Goal: Register for event/course

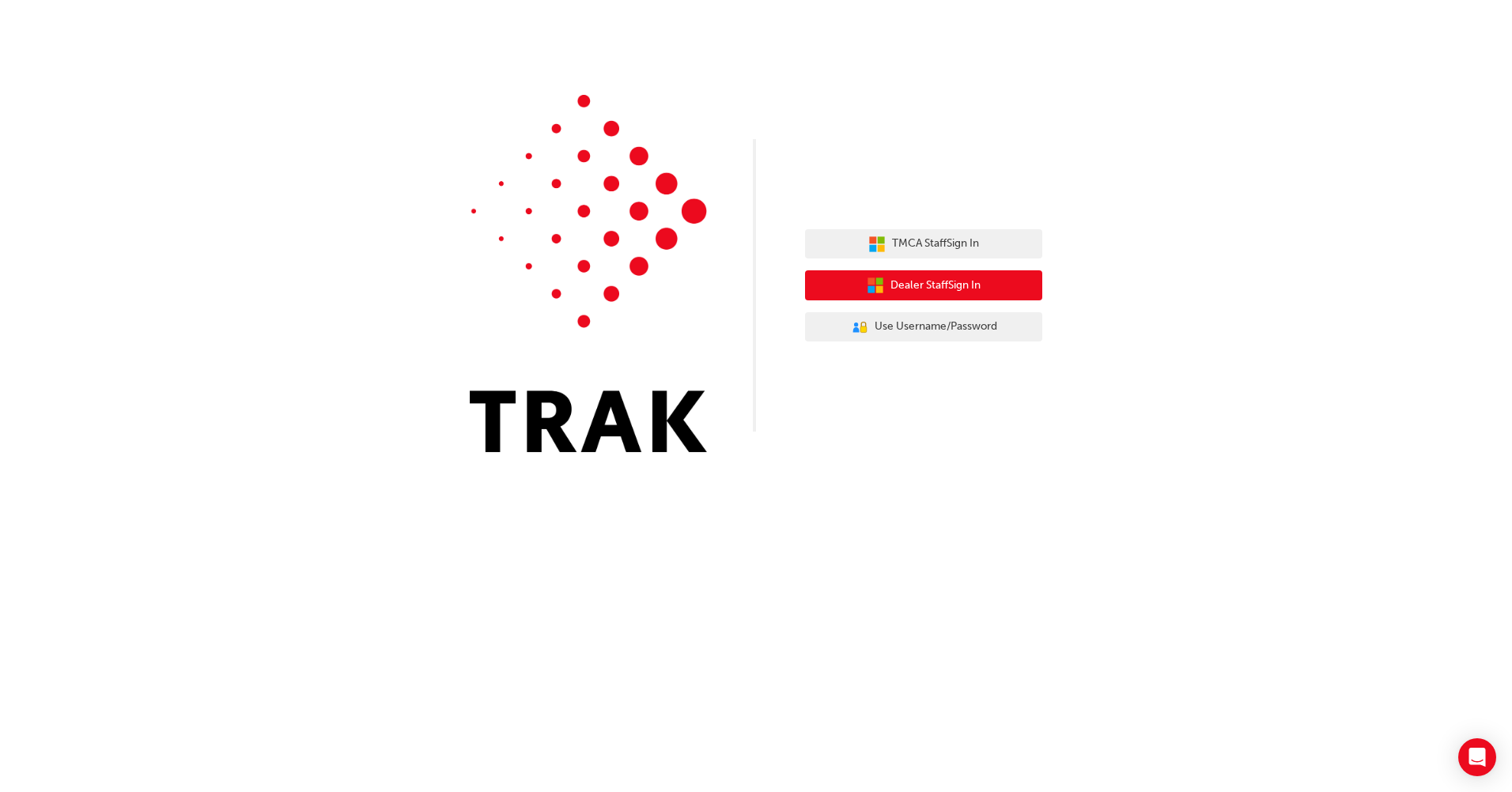
click at [946, 286] on span "Dealer Staff Sign In" at bounding box center [935, 286] width 90 height 19
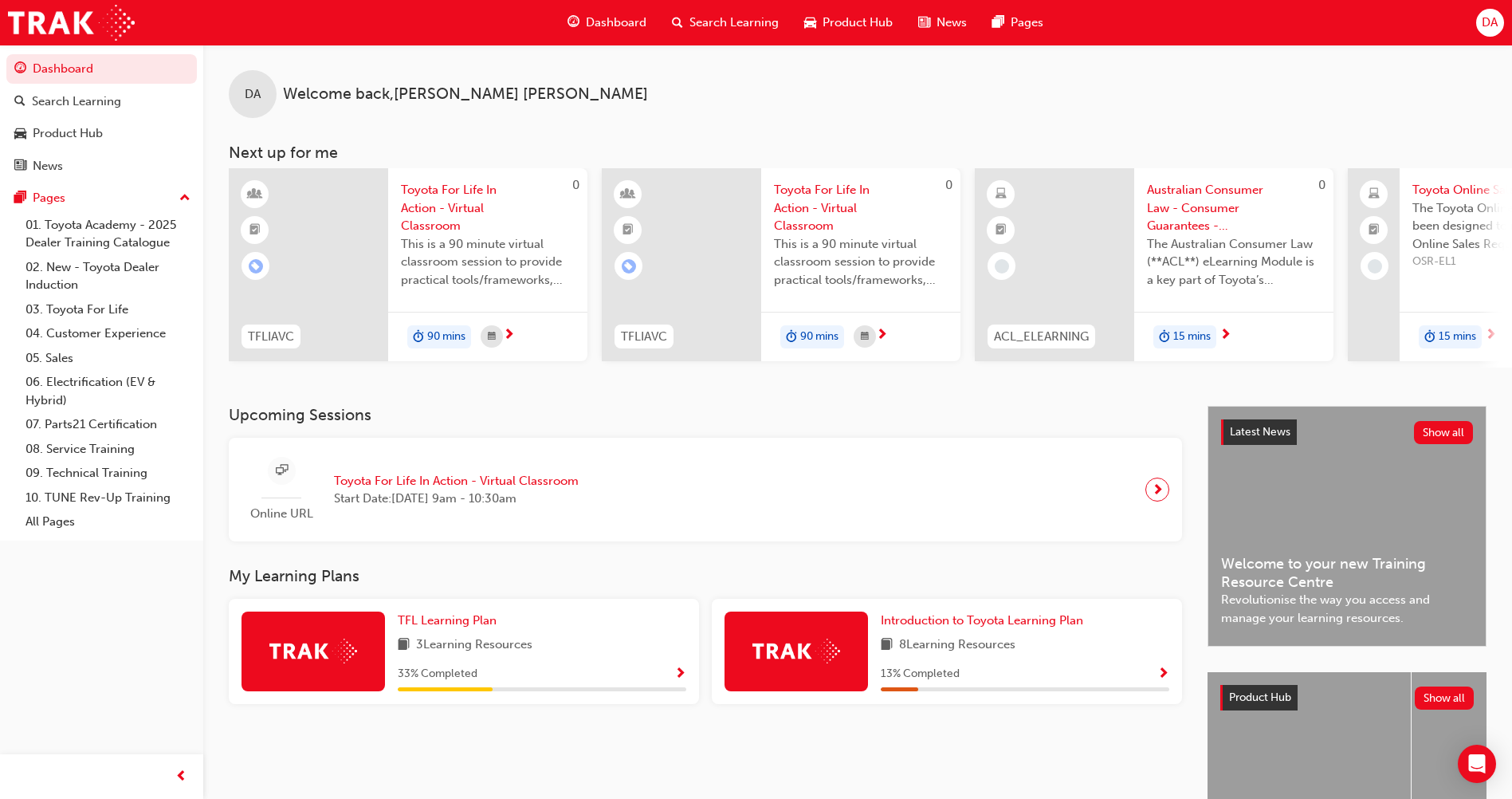
click at [501, 485] on span "Toyota For Life In Action - Virtual Classroom" at bounding box center [456, 481] width 244 height 19
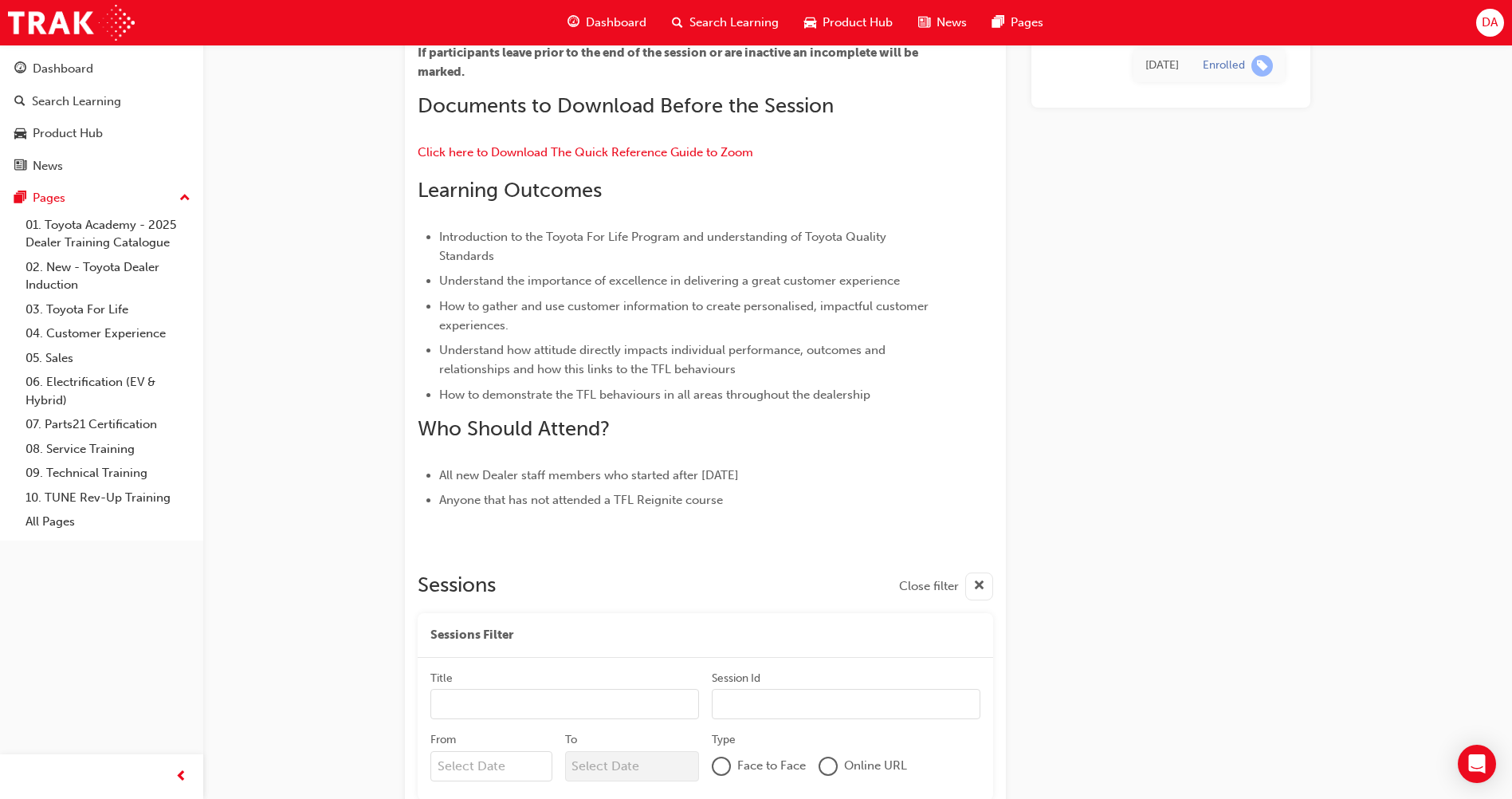
scroll to position [1278, 0]
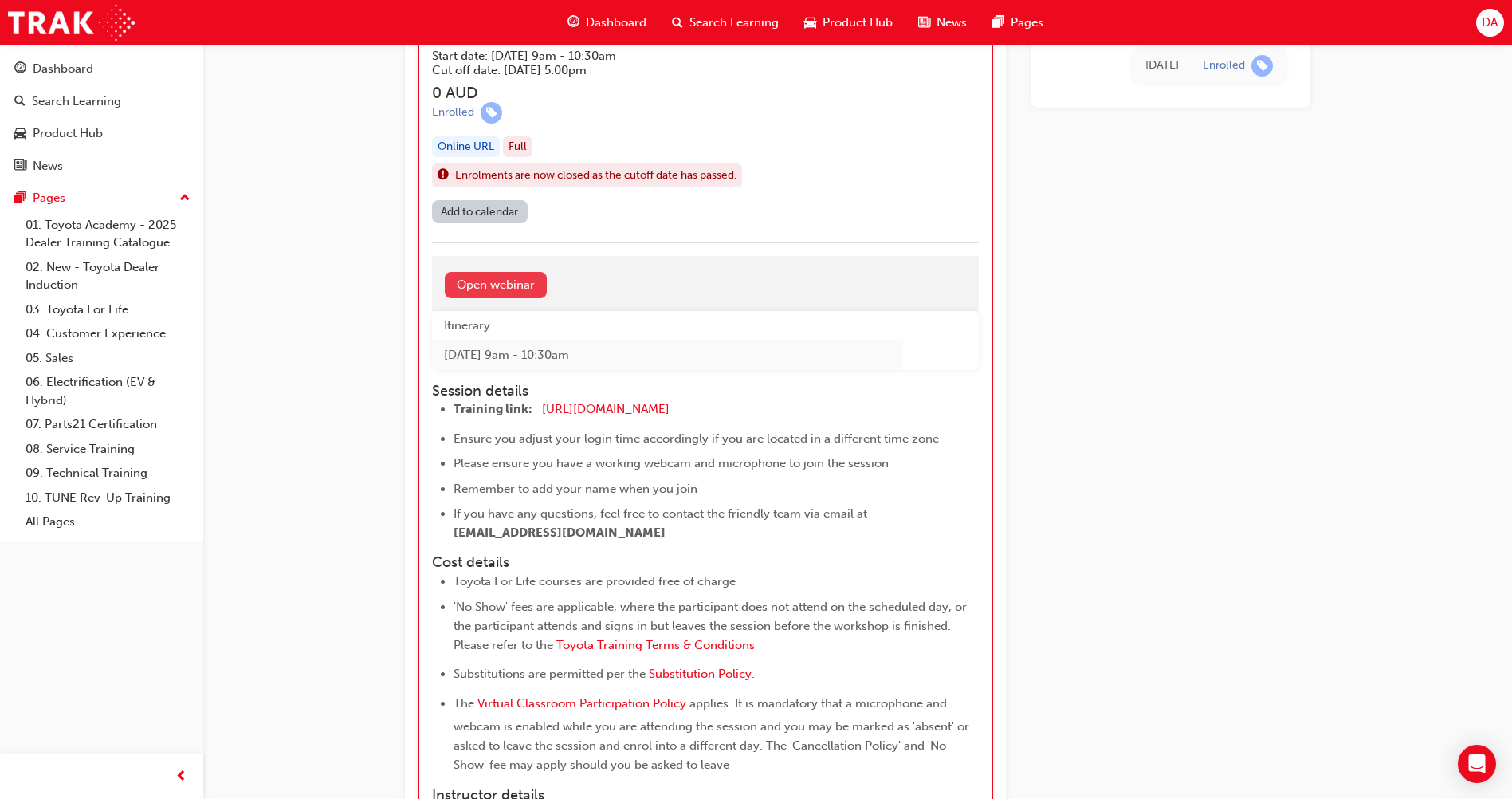
click at [534, 282] on link "Open webinar" at bounding box center [495, 285] width 102 height 26
